Goal: Navigation & Orientation: Find specific page/section

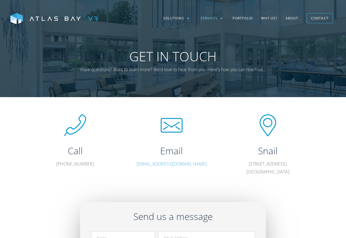
click at [208, 17] on div "Services" at bounding box center [209, 18] width 17 height 5
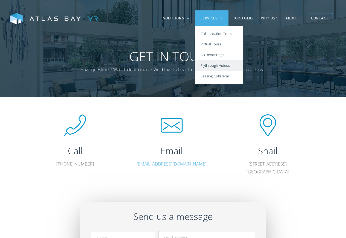
click at [213, 66] on link "Flythrough Videos" at bounding box center [219, 65] width 48 height 11
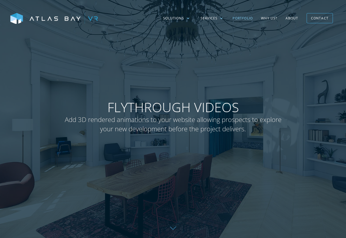
click at [250, 16] on link "Portfolio" at bounding box center [242, 18] width 28 height 16
